Goal: Task Accomplishment & Management: Complete application form

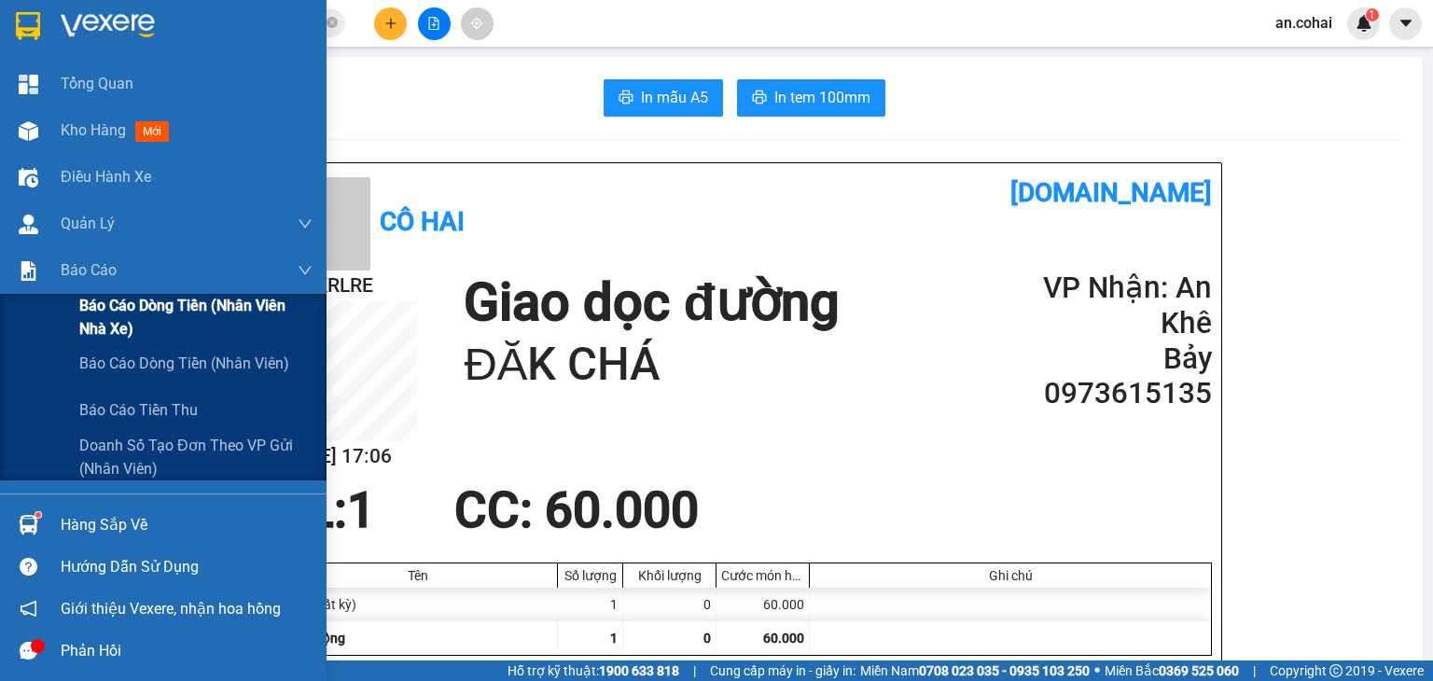
click at [119, 314] on span "Báo cáo dòng tiền (Nhân viên Nhà xe)" at bounding box center [195, 317] width 233 height 47
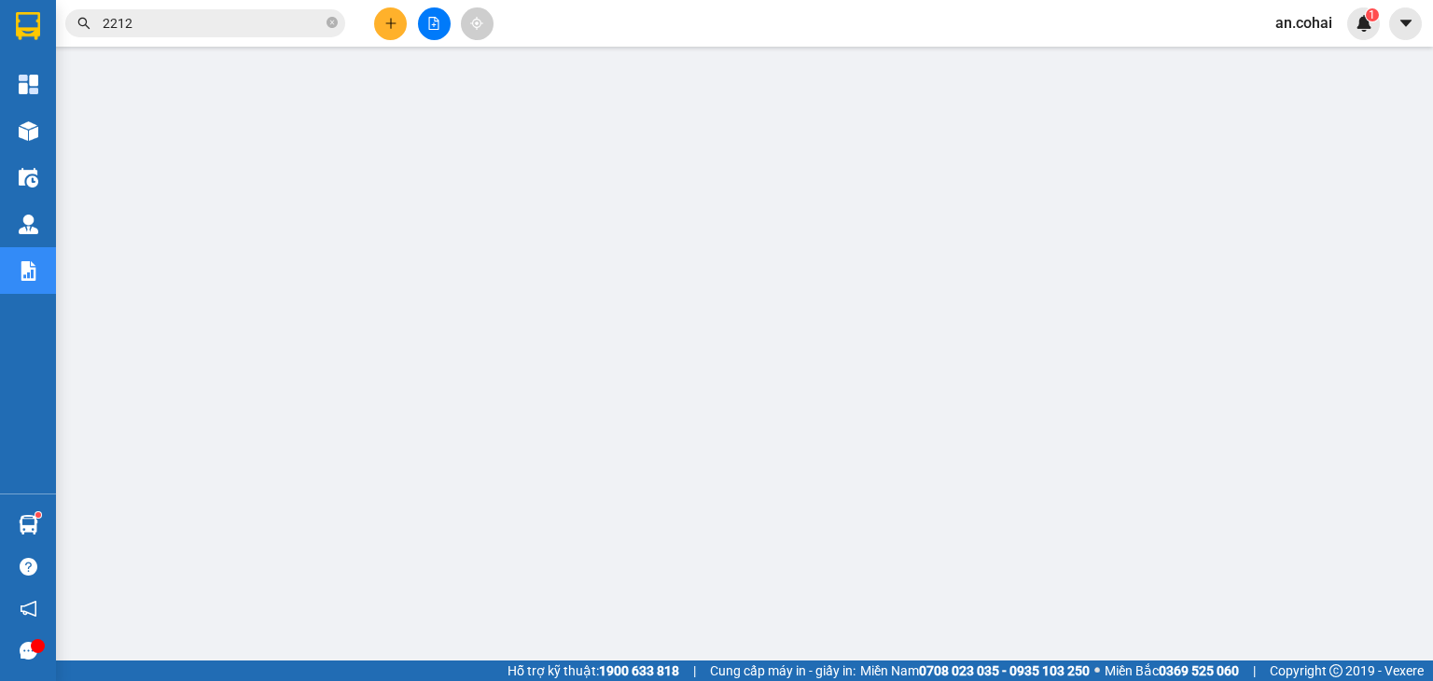
click at [396, 38] on div at bounding box center [434, 23] width 140 height 33
click at [393, 35] on button at bounding box center [390, 23] width 33 height 33
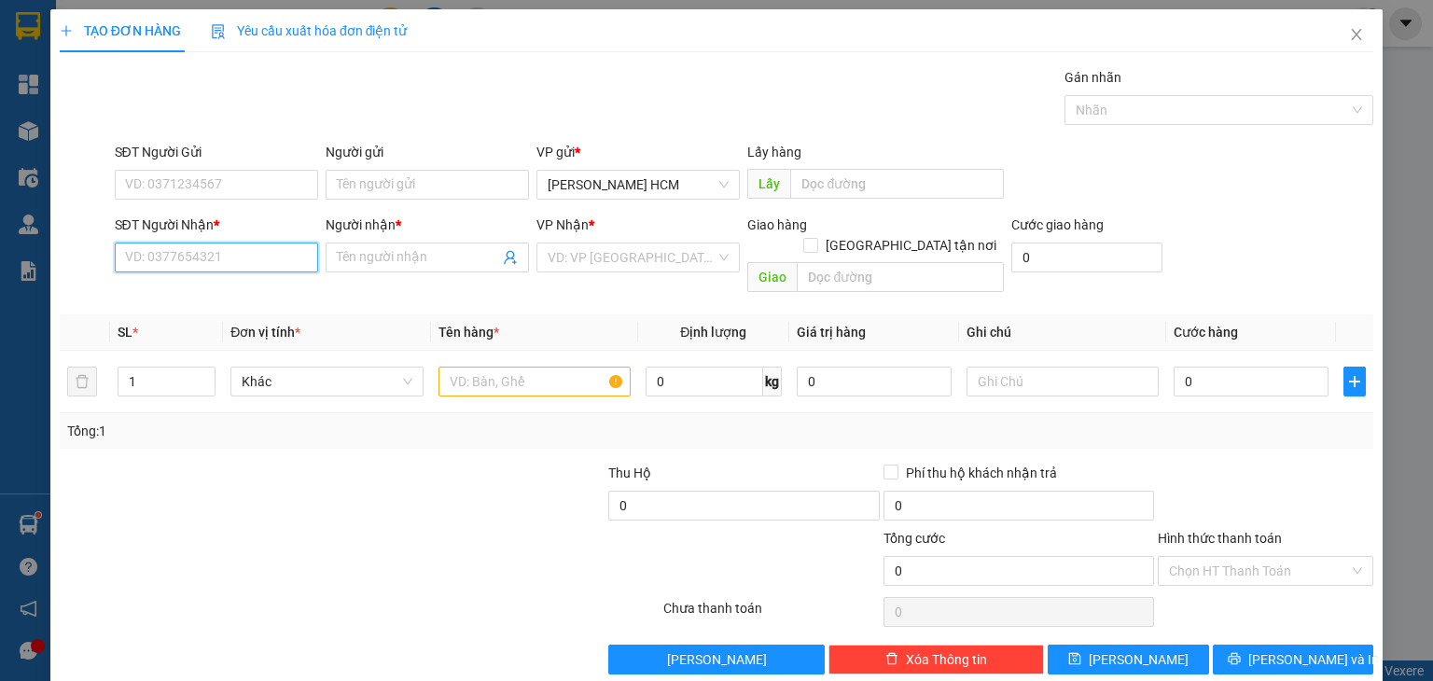
click at [310, 259] on input "SĐT Người Nhận *" at bounding box center [216, 258] width 203 height 30
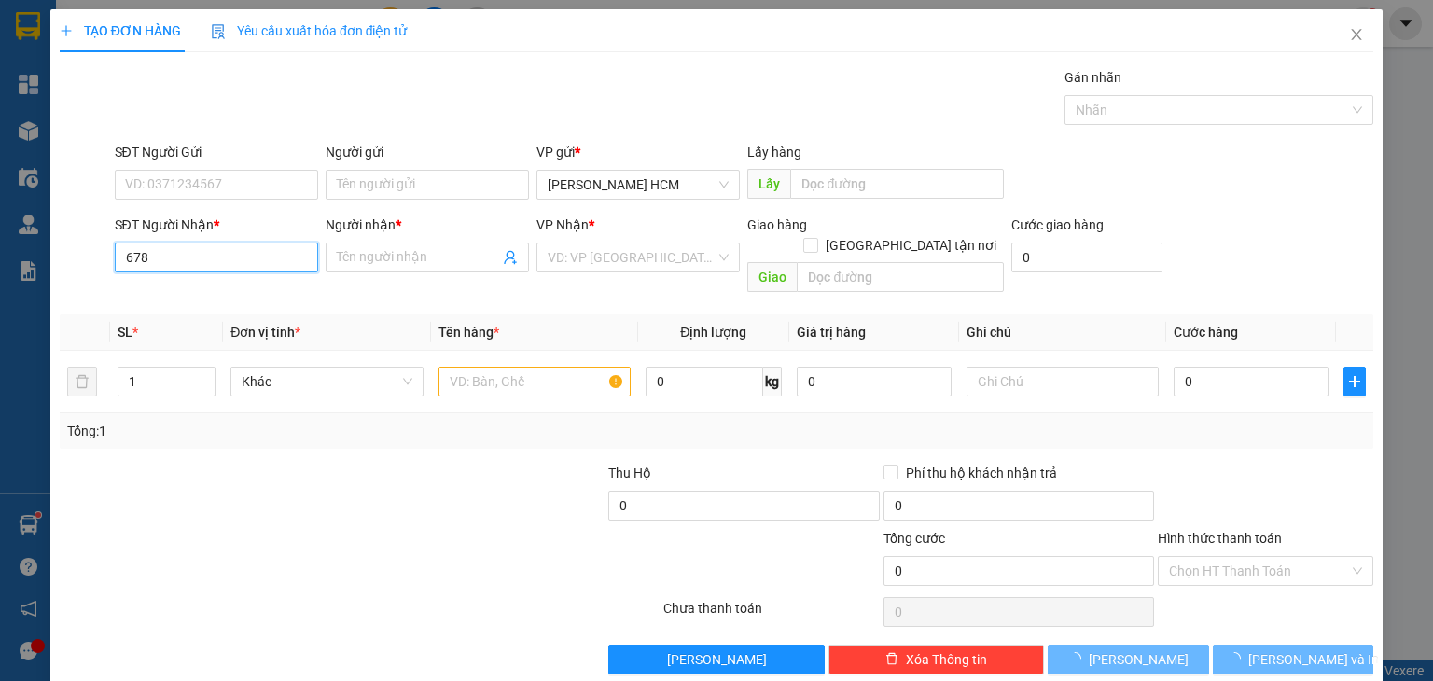
click at [250, 266] on input "678" at bounding box center [216, 258] width 203 height 30
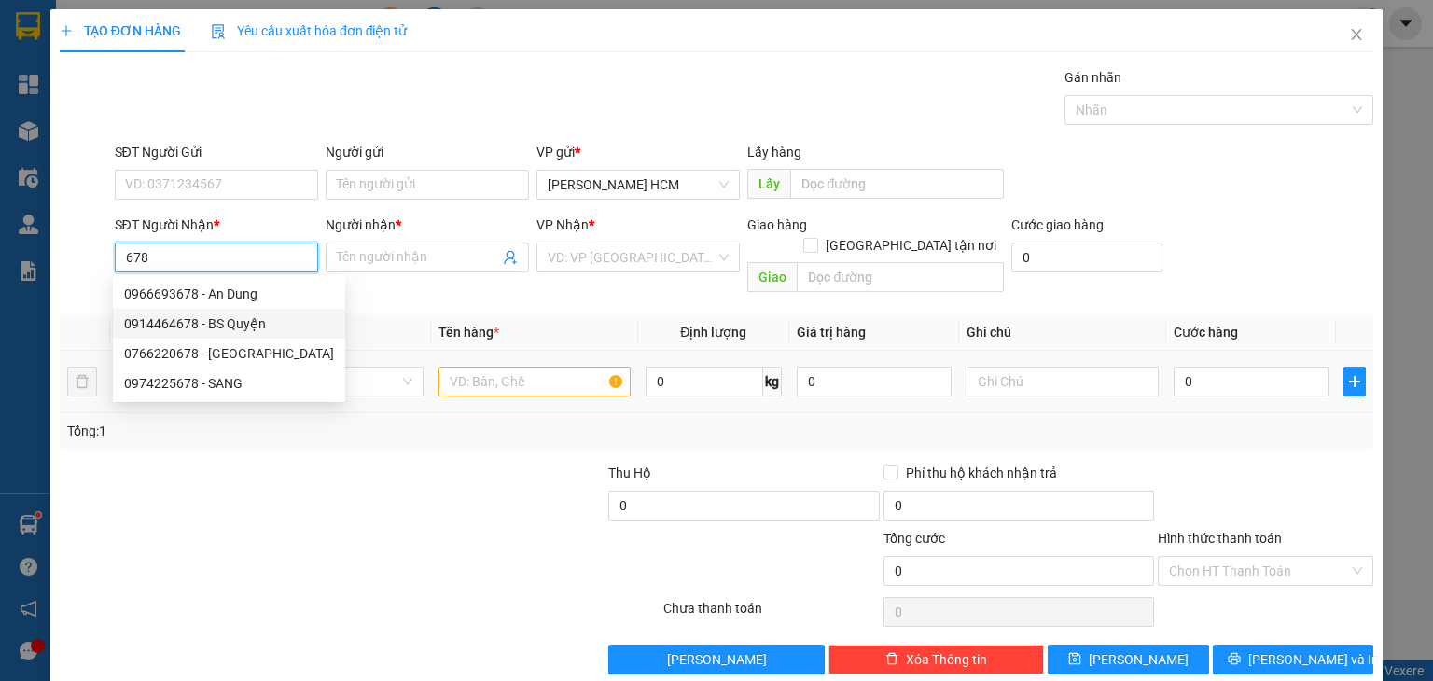
drag, startPoint x: 245, startPoint y: 328, endPoint x: 261, endPoint y: 329, distance: 15.9
click at [246, 328] on div "0914464678 - BS Quyện" at bounding box center [229, 323] width 210 height 21
type input "0914464678"
type input "BS Quyện"
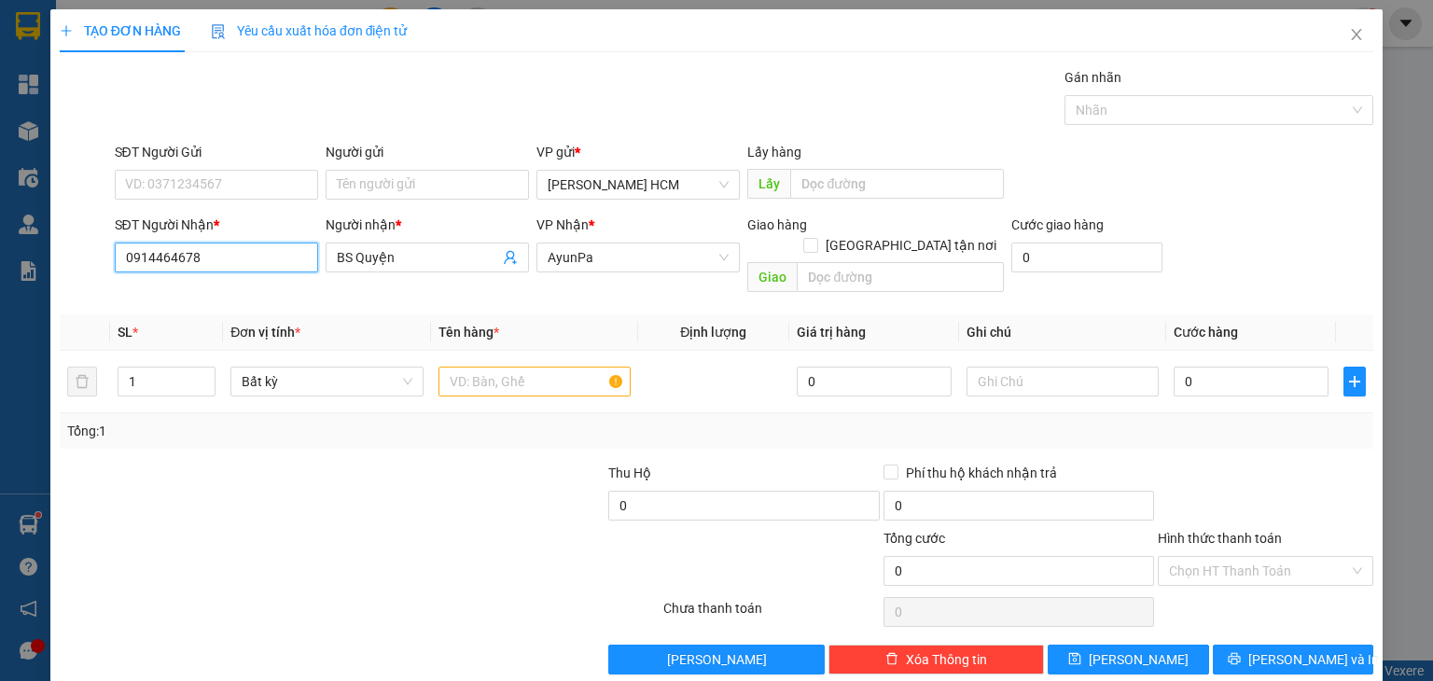
type input "0914464678"
drag, startPoint x: 473, startPoint y: 316, endPoint x: 476, endPoint y: 330, distance: 14.3
click at [476, 327] on th "Tên hàng *" at bounding box center [534, 332] width 207 height 36
drag, startPoint x: 480, startPoint y: 348, endPoint x: 485, endPoint y: 364, distance: 16.5
click at [483, 367] on input "text" at bounding box center [535, 382] width 192 height 30
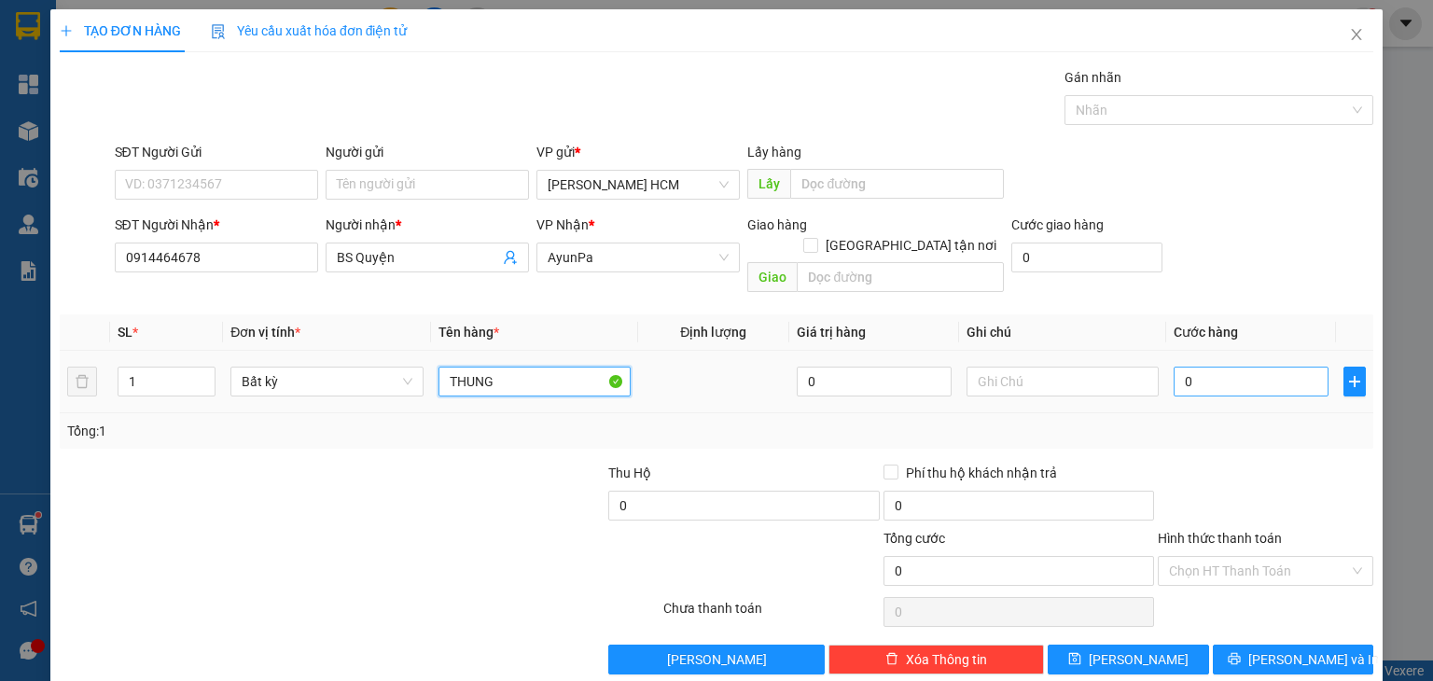
type input "THUNG"
click at [1224, 367] on input "0" at bounding box center [1251, 382] width 155 height 30
type input "007"
type input "7"
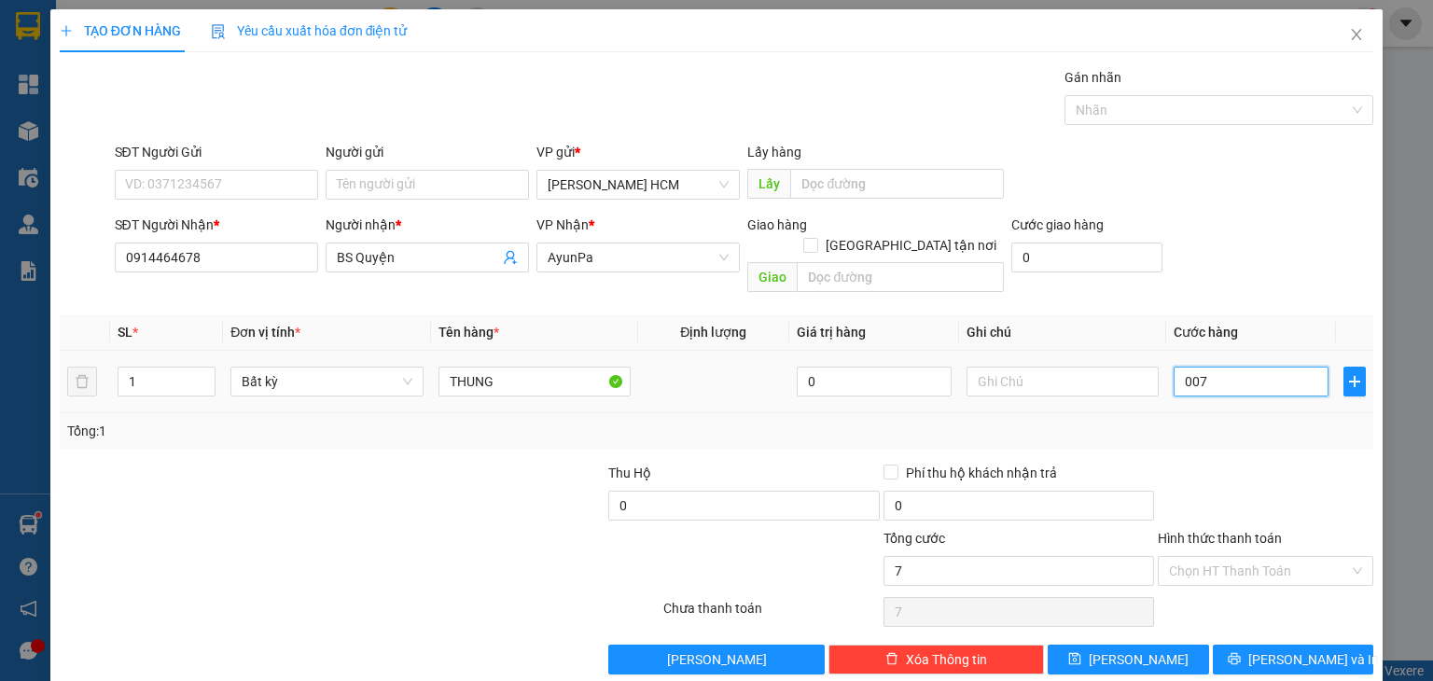
type input "0.070"
type input "70"
type input "70.000"
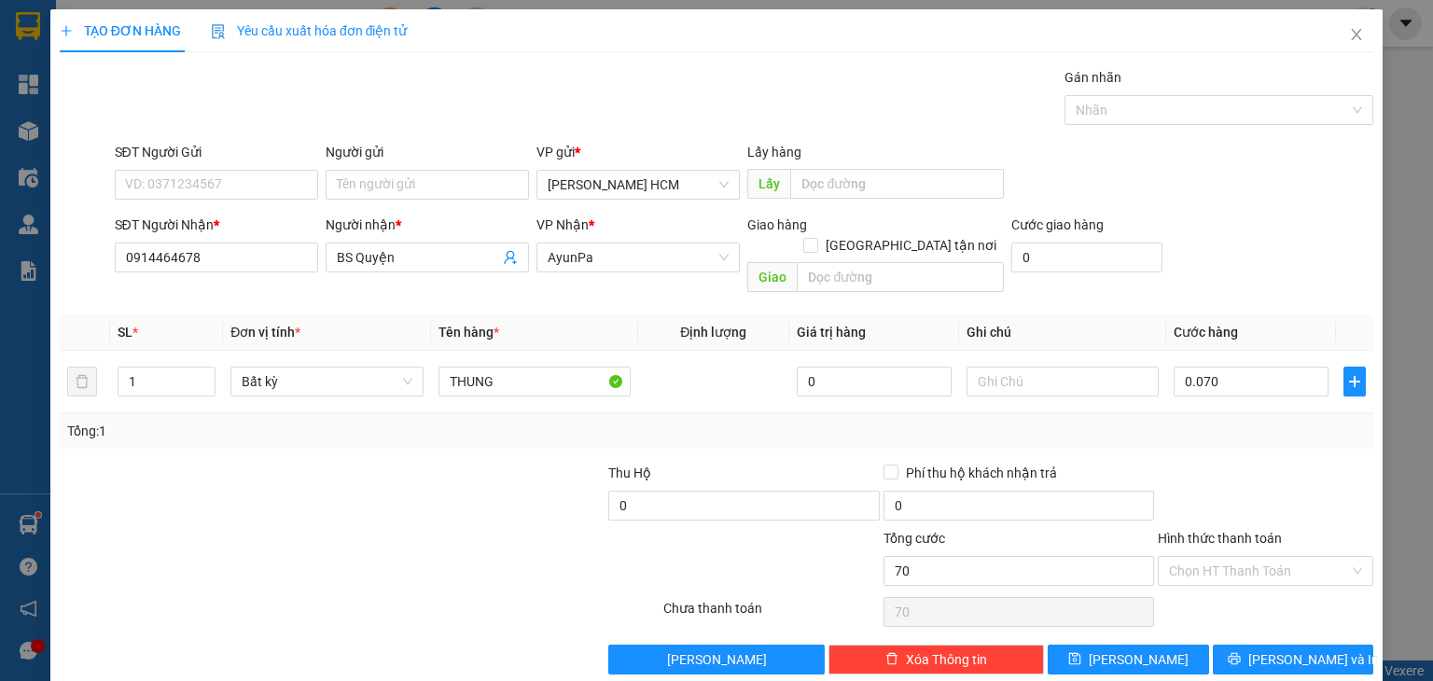
type input "70.000"
drag, startPoint x: 1255, startPoint y: 425, endPoint x: 1231, endPoint y: 538, distance: 116.4
click at [1254, 427] on div "Transit Pickup Surcharge Ids Transit Deliver Surcharge Ids Transit Deliver Surc…" at bounding box center [717, 370] width 1314 height 607
click at [1232, 645] on button "[PERSON_NAME] và In" at bounding box center [1293, 660] width 161 height 30
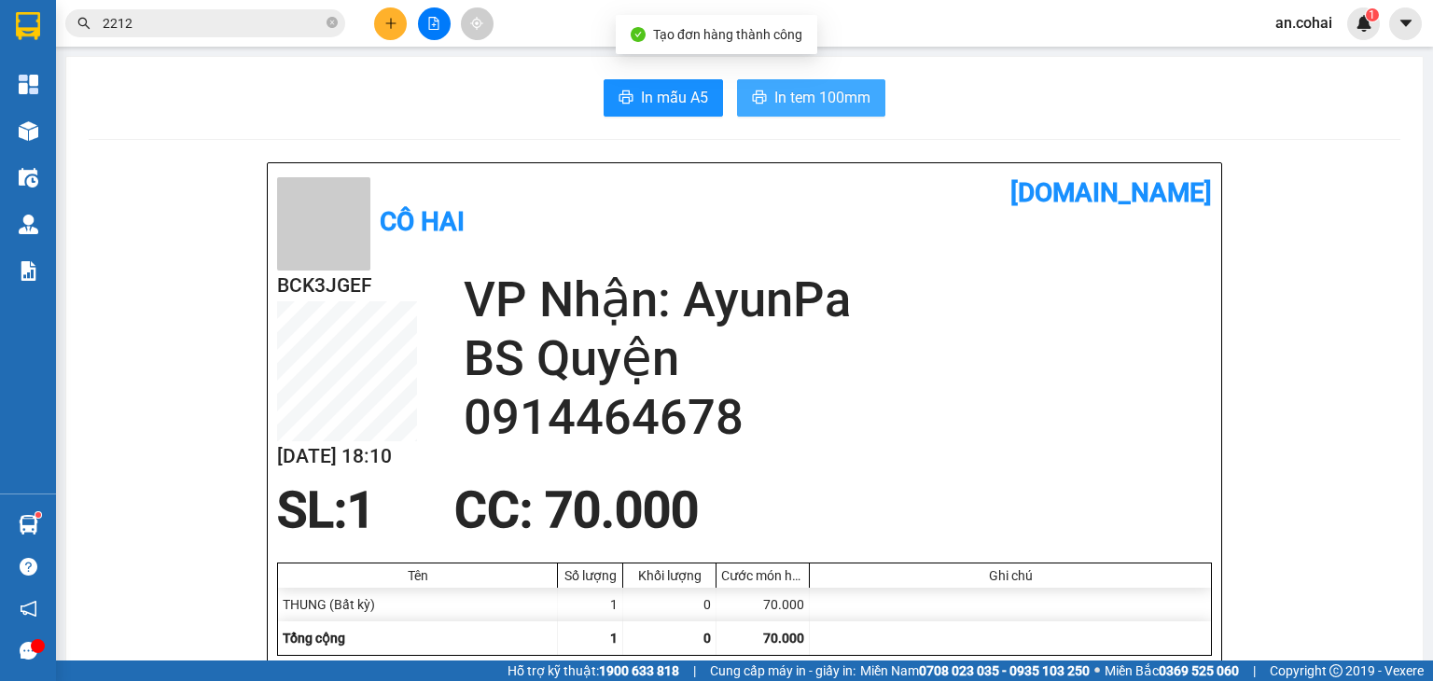
click at [870, 105] on button "In tem 100mm" at bounding box center [811, 97] width 148 height 37
click at [436, 12] on button at bounding box center [434, 23] width 33 height 33
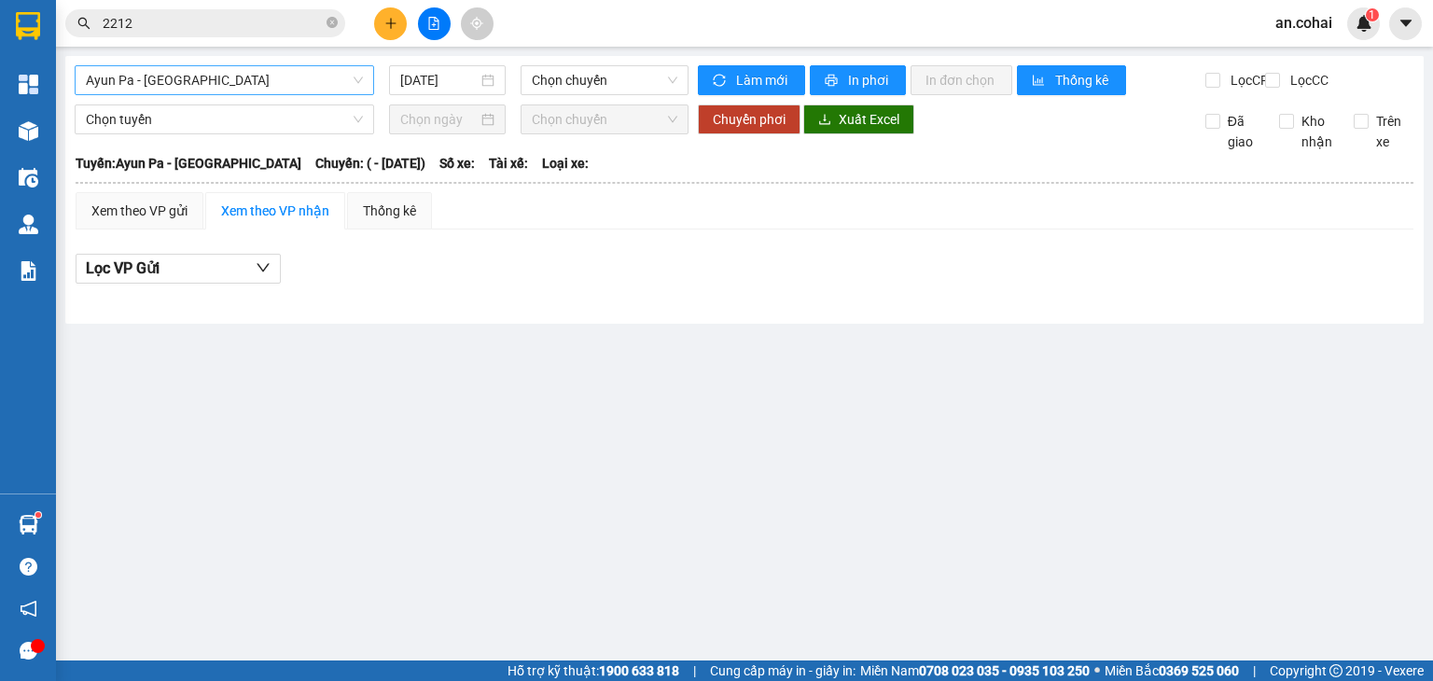
click at [157, 87] on span "Ayun Pa - [GEOGRAPHIC_DATA]" at bounding box center [224, 80] width 277 height 28
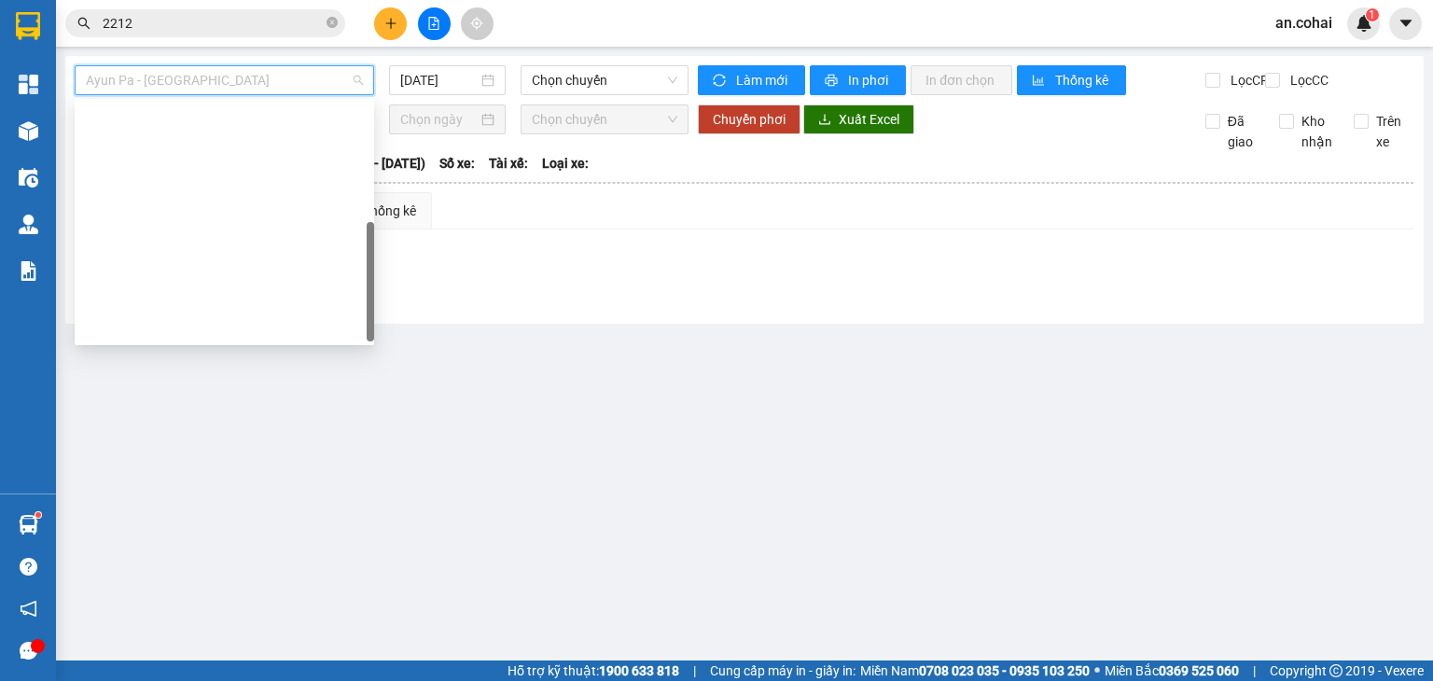
click at [207, 525] on div "Bến xe Vũng Tàu - Bến xe Krông Pa" at bounding box center [224, 535] width 277 height 21
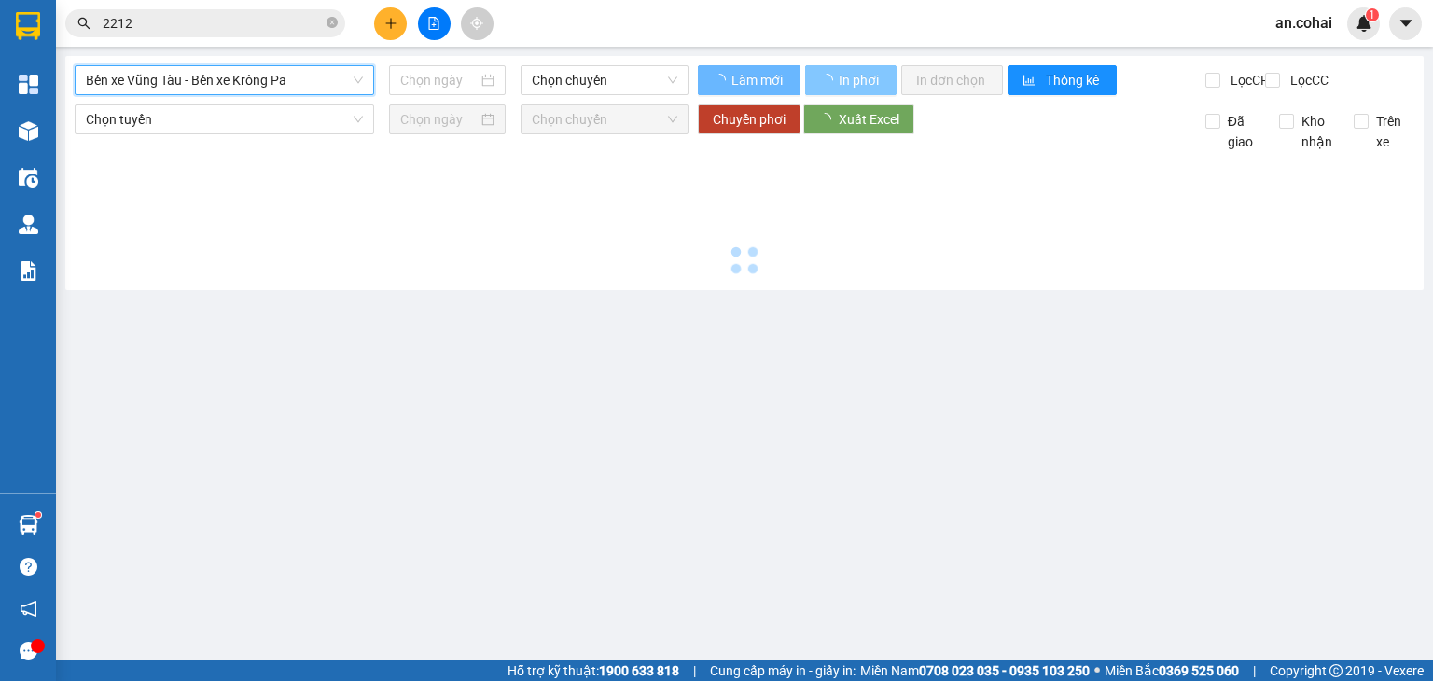
type input "[DATE]"
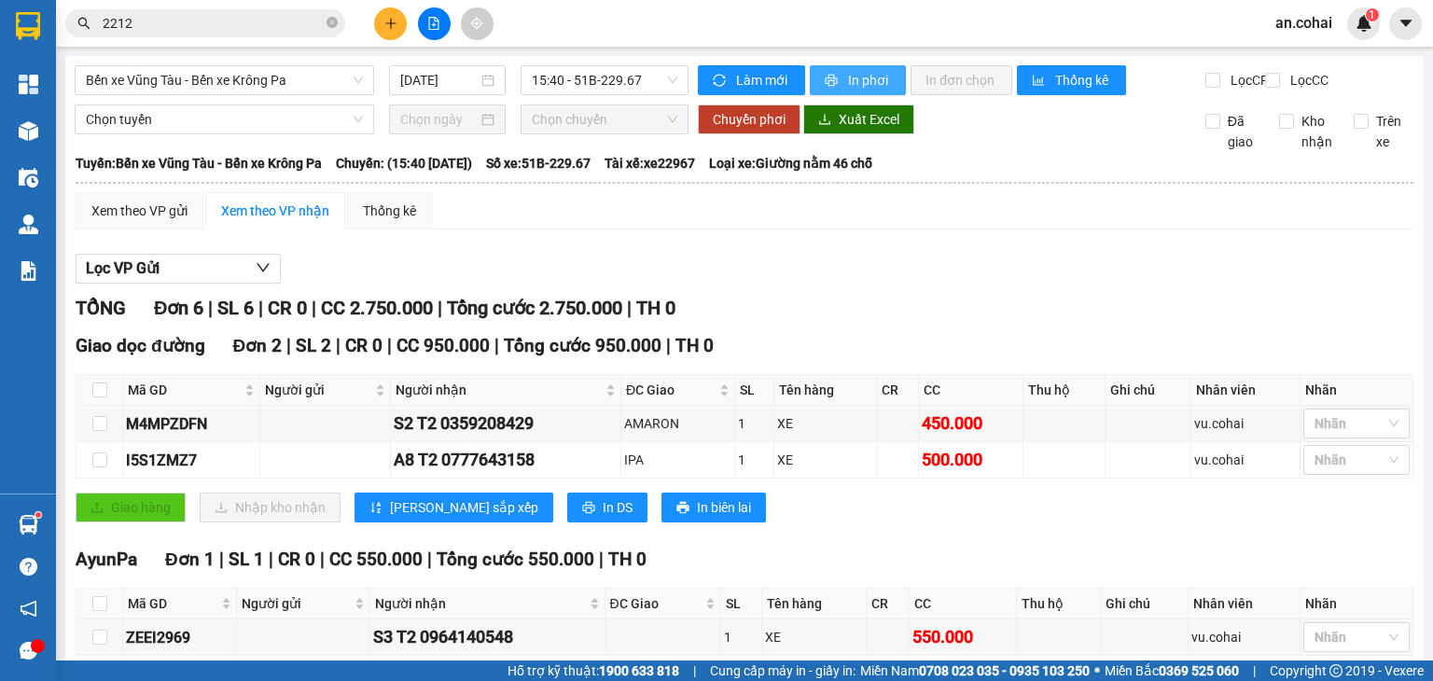
click at [848, 84] on span "In phơi" at bounding box center [869, 80] width 43 height 21
